Goal: Navigation & Orientation: Find specific page/section

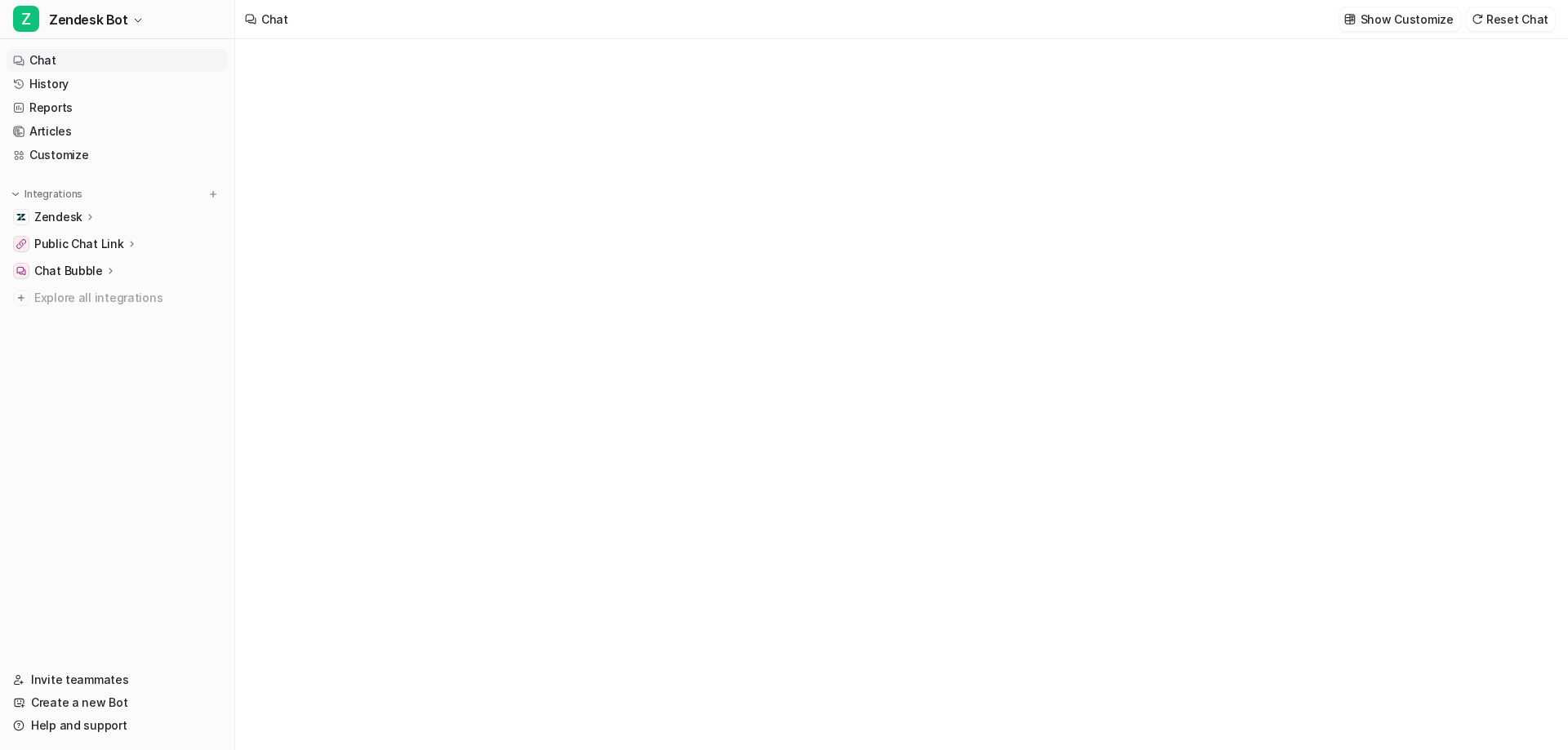
type textarea "**********"
click at [62, 163] on link "Customize" at bounding box center [117, 155] width 221 height 23
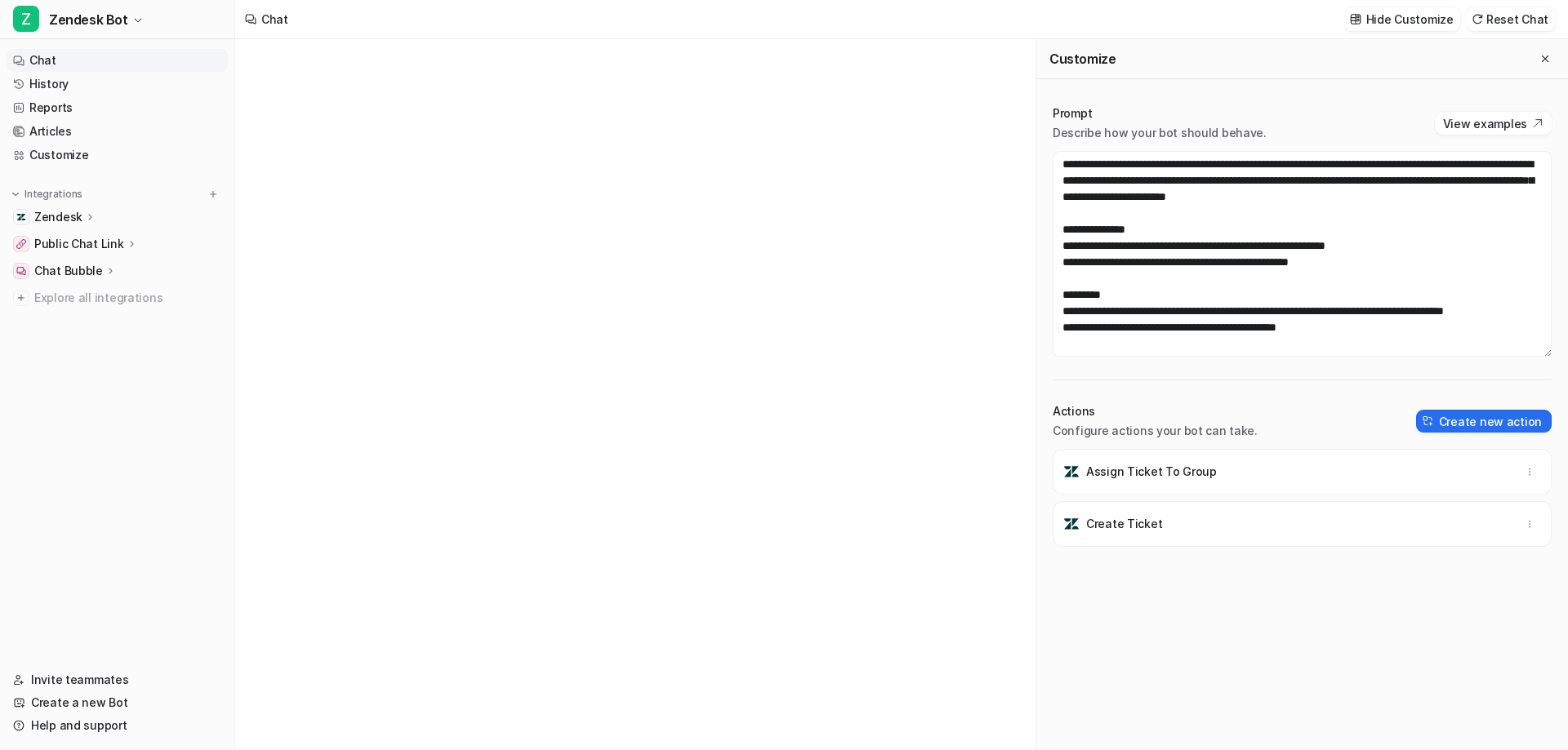
click at [54, 64] on link "Chat" at bounding box center [117, 60] width 221 height 23
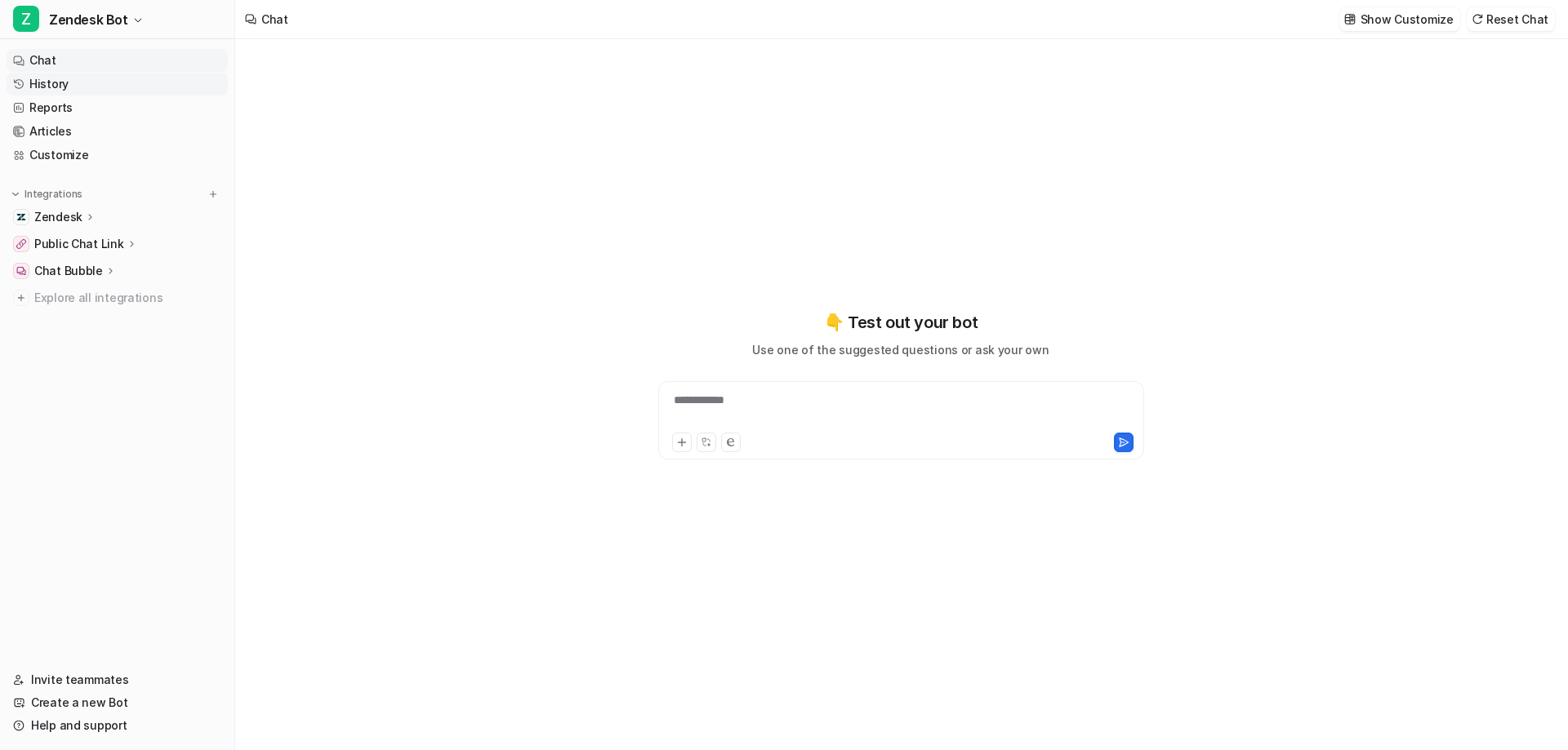
click at [56, 82] on link "History" at bounding box center [117, 84] width 221 height 23
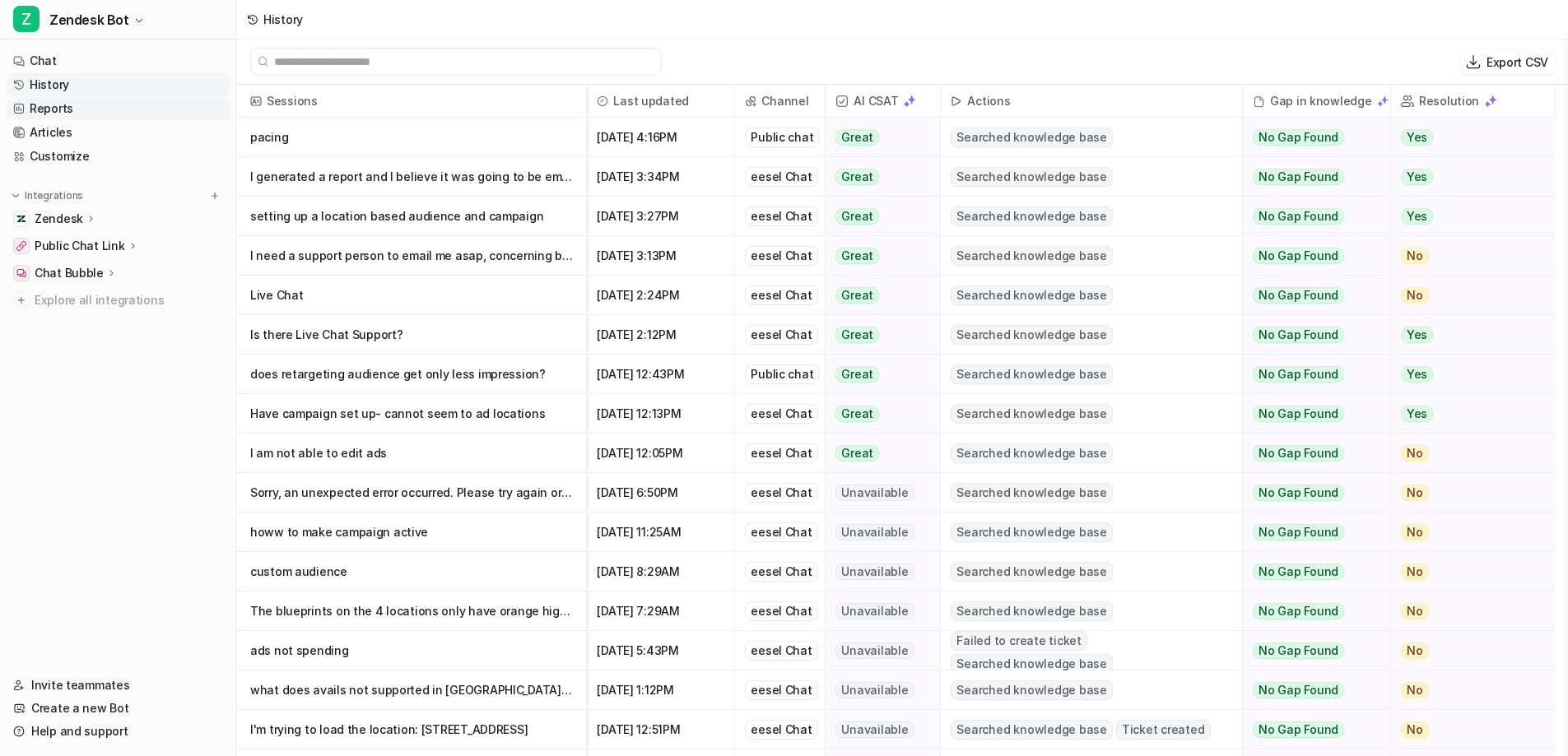
click at [51, 117] on link "Reports" at bounding box center [118, 108] width 223 height 23
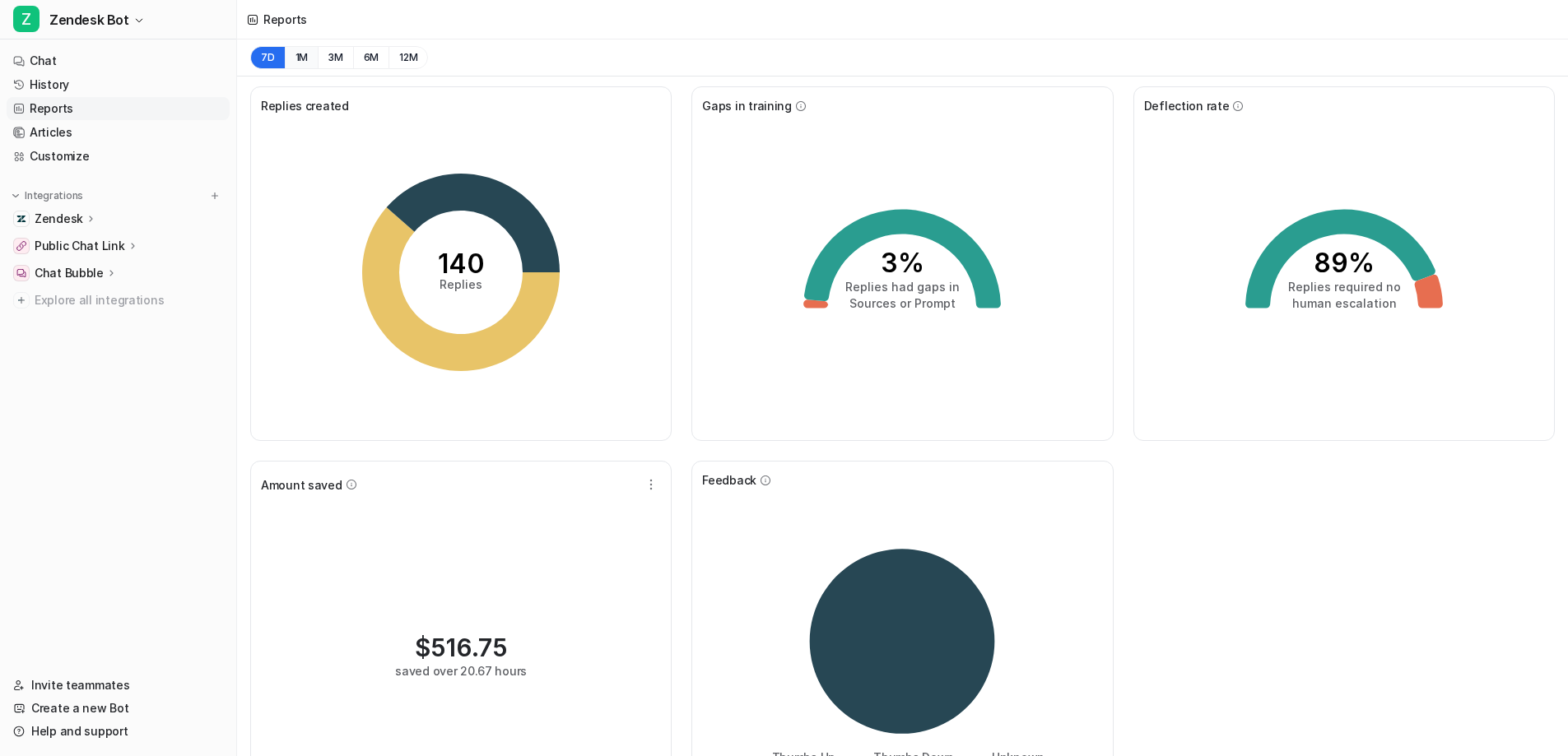
click at [305, 54] on button "1M" at bounding box center [302, 57] width 34 height 23
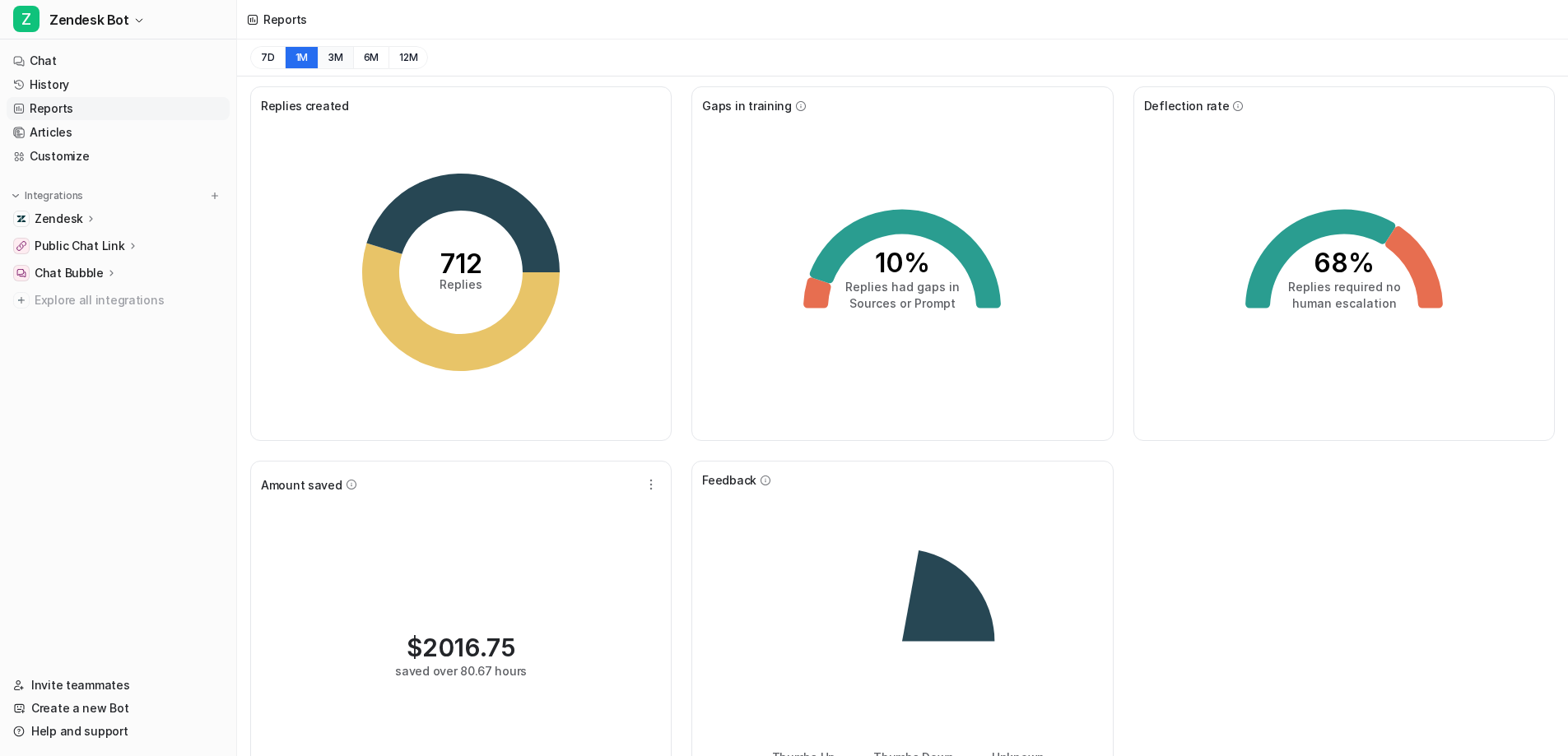
click at [347, 58] on button "3M" at bounding box center [336, 57] width 36 height 23
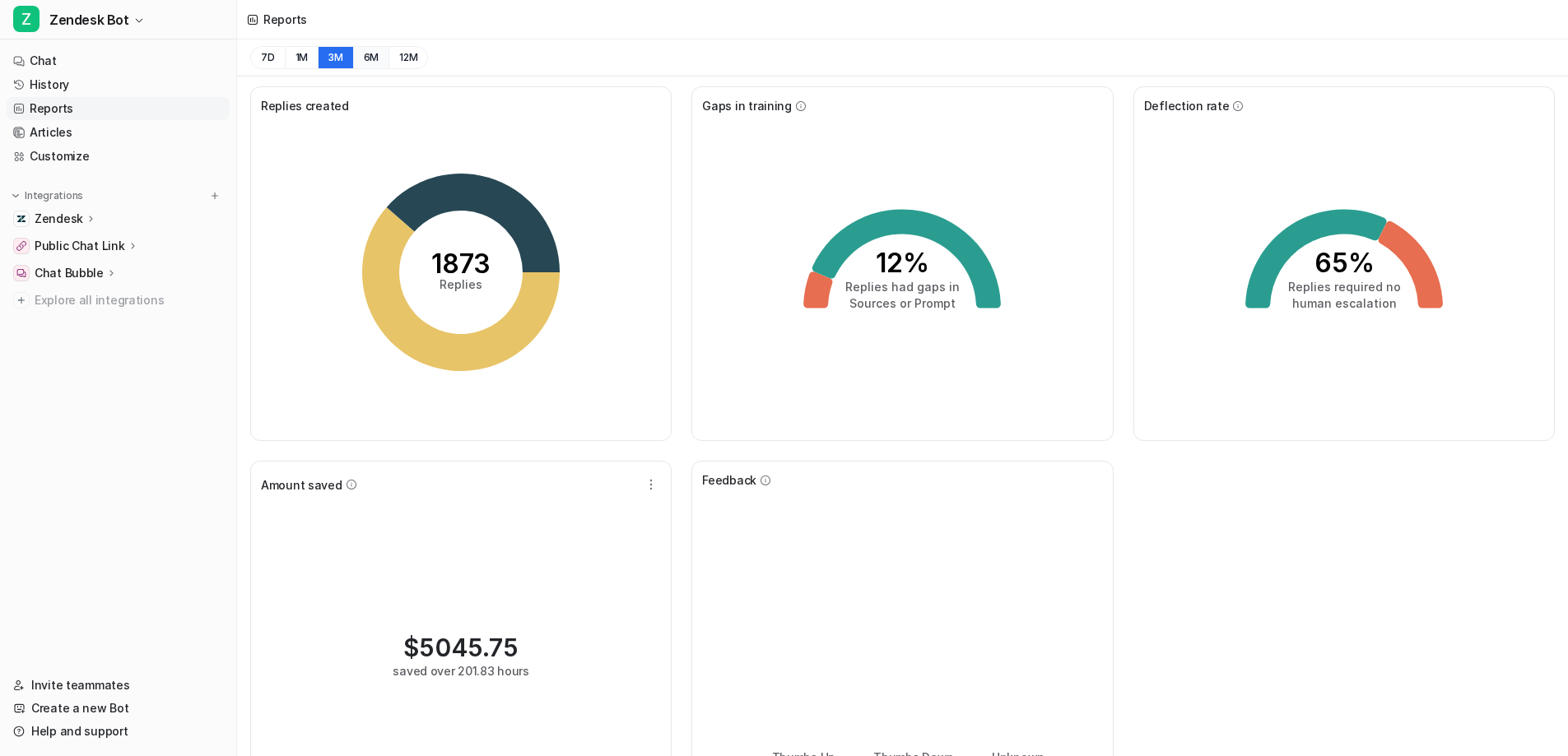
click at [376, 60] on button "6M" at bounding box center [371, 57] width 36 height 23
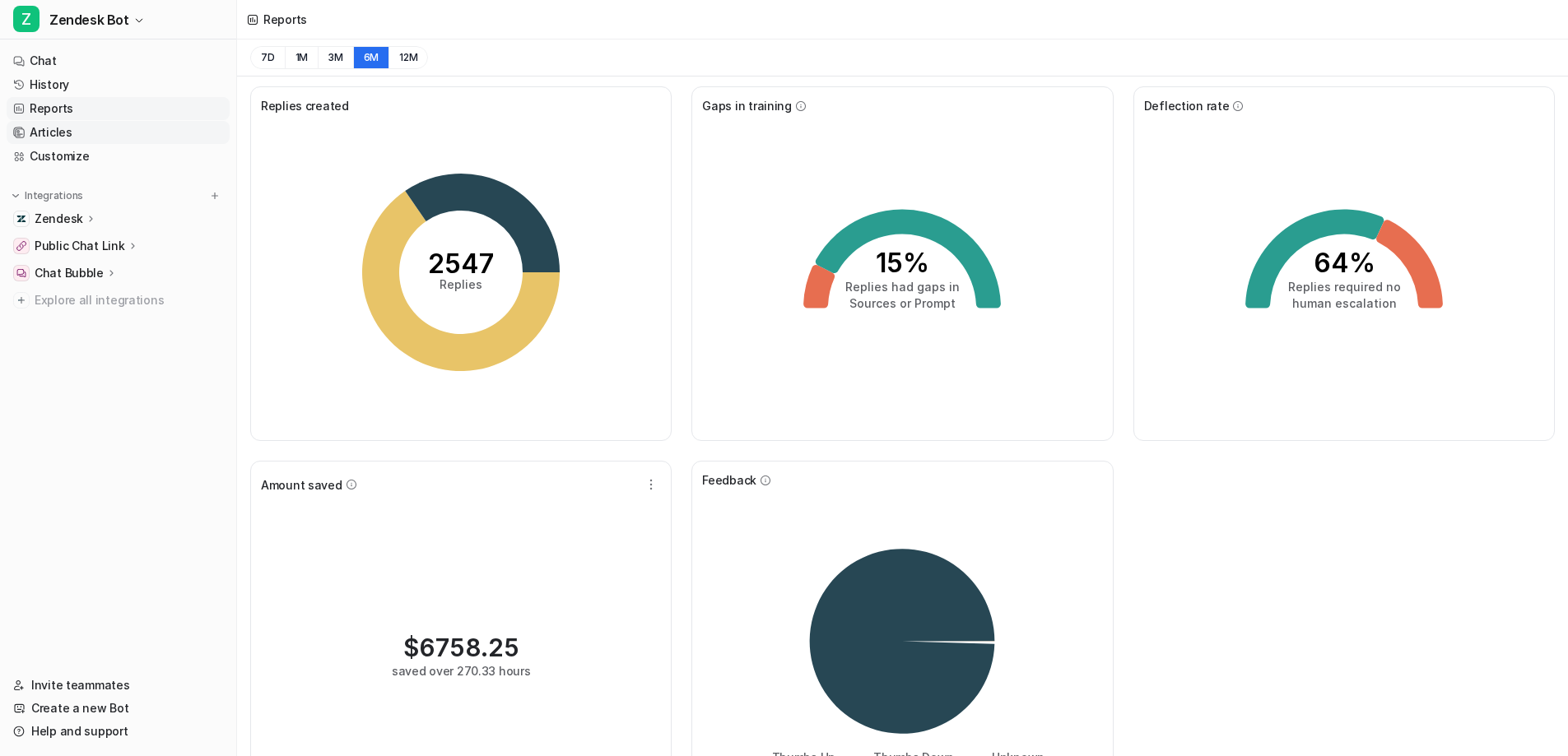
click at [64, 136] on link "Articles" at bounding box center [118, 132] width 223 height 23
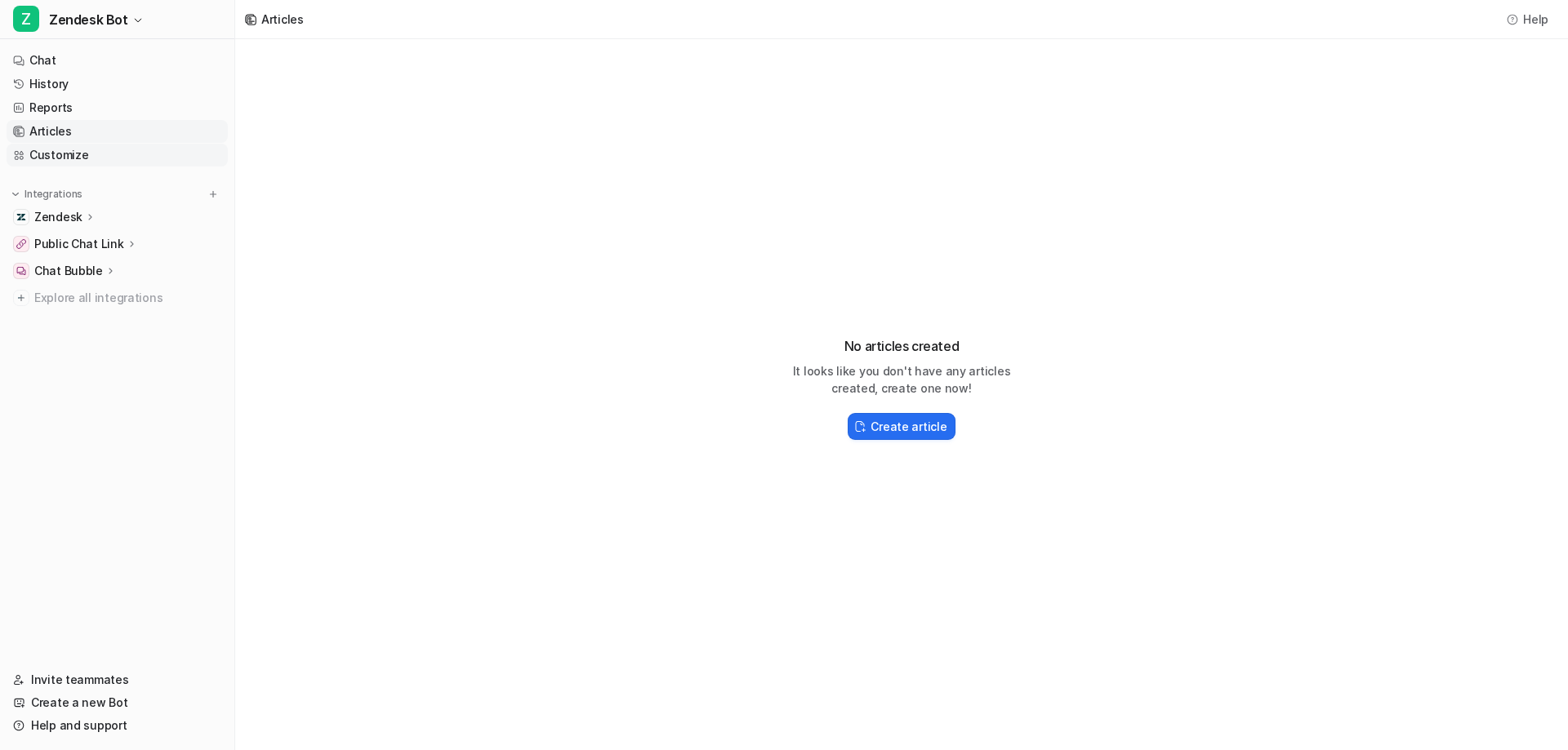
click at [65, 148] on link "Customize" at bounding box center [117, 155] width 221 height 23
